Goal: Information Seeking & Learning: Learn about a topic

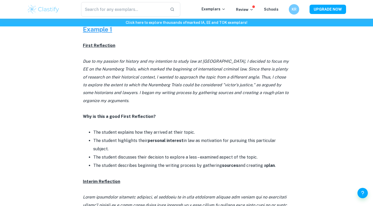
scroll to position [253, 0]
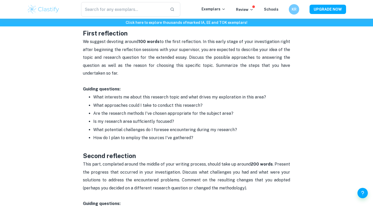
scroll to position [428, 0]
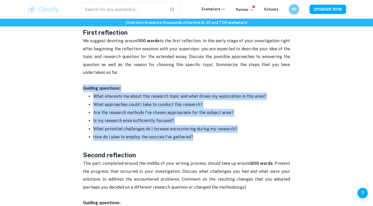
drag, startPoint x: 81, startPoint y: 84, endPoint x: 191, endPoint y: 136, distance: 122.4
click at [191, 136] on div "Extended Essay Reflections (RPPF) By [PERSON_NAME] • [DATE] Get feedback on you…" at bounding box center [186, 48] width 319 height 873
copy div "Guiding questions: What interests me about this research topic and what drives …"
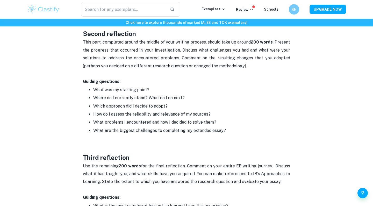
scroll to position [550, 0]
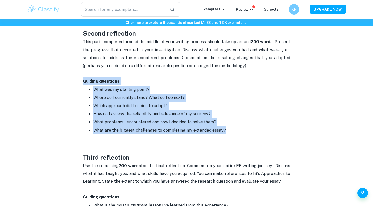
drag, startPoint x: 81, startPoint y: 79, endPoint x: 227, endPoint y: 128, distance: 153.7
copy div "Guiding questions: What was my starting point? Where do I currently stand? What…"
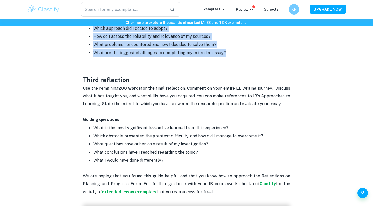
scroll to position [629, 0]
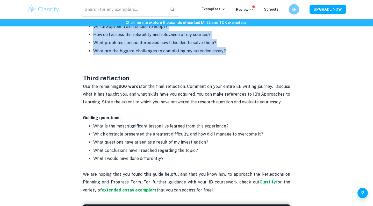
click at [103, 115] on strong "Guiding questions:" at bounding box center [102, 117] width 38 height 5
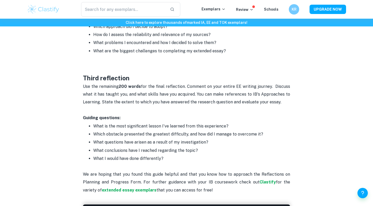
click at [103, 115] on strong "Guiding questions:" at bounding box center [102, 117] width 38 height 5
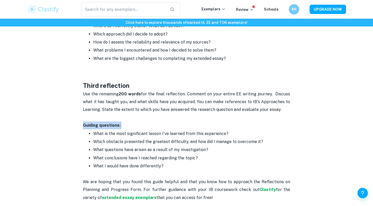
scroll to position [639, 0]
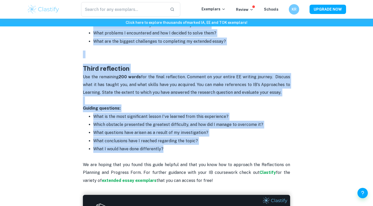
drag, startPoint x: 82, startPoint y: 86, endPoint x: 170, endPoint y: 149, distance: 107.9
copy div "Lorem ipsumdolor Si ametcon adipisci elitse 765 doeiu te inc utlab etdolorema. …"
click at [126, 102] on p at bounding box center [186, 101] width 207 height 8
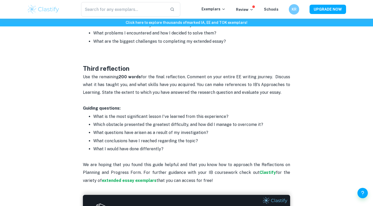
click at [126, 1] on div "​ Exemplars Review Schools KR UPGRADE NOW" at bounding box center [186, 9] width 373 height 19
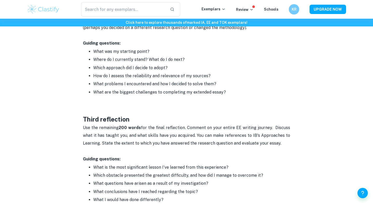
scroll to position [588, 0]
